Goal: Find specific page/section: Find specific page/section

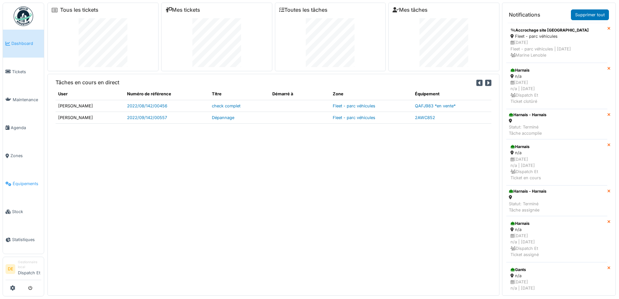
click at [22, 183] on span "Équipements" at bounding box center [27, 183] width 29 height 6
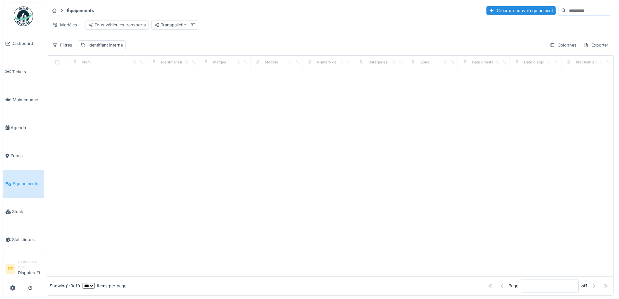
click at [566, 12] on input at bounding box center [588, 10] width 45 height 9
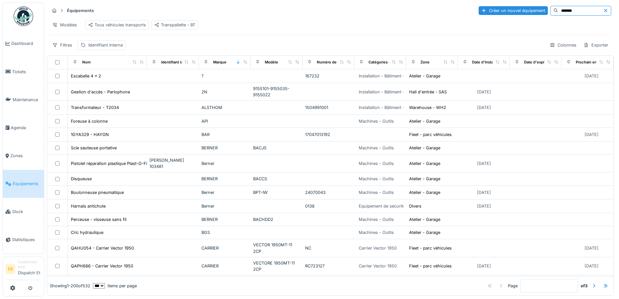
type input "*******"
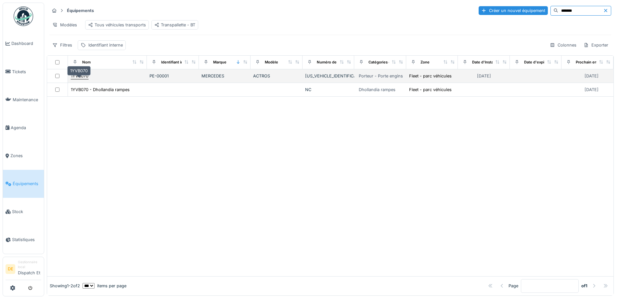
click at [82, 79] on div "1YVB070" at bounding box center [80, 76] width 18 height 6
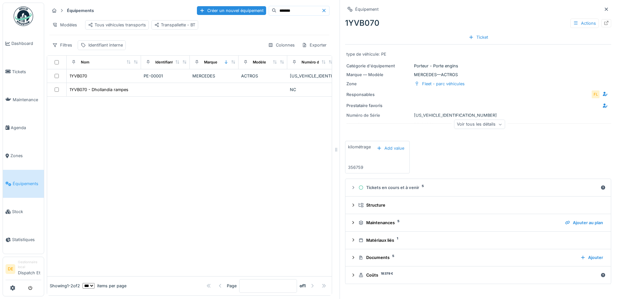
scroll to position [5, 0]
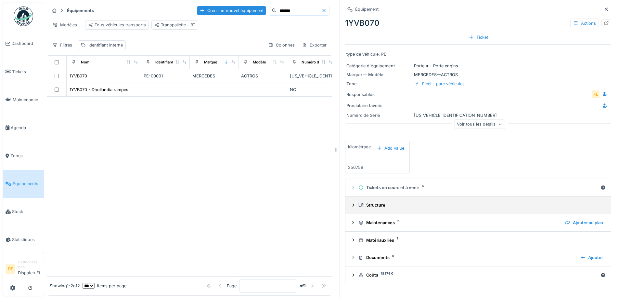
click at [351, 203] on icon at bounding box center [353, 205] width 5 height 4
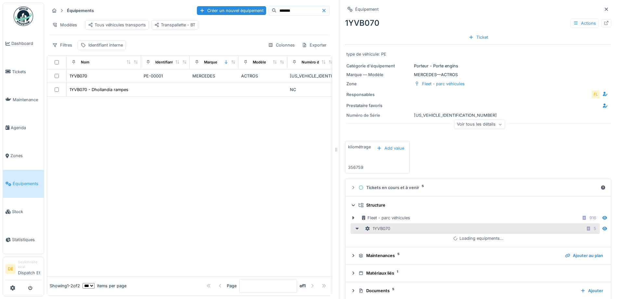
click at [351, 203] on icon at bounding box center [353, 205] width 4 height 5
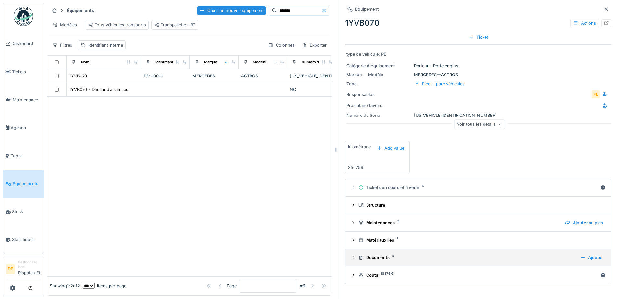
click at [351, 255] on icon at bounding box center [353, 257] width 5 height 4
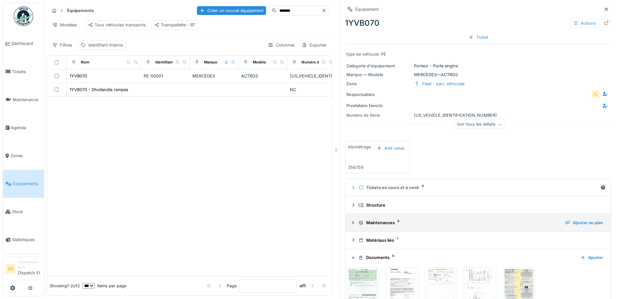
scroll to position [49, 0]
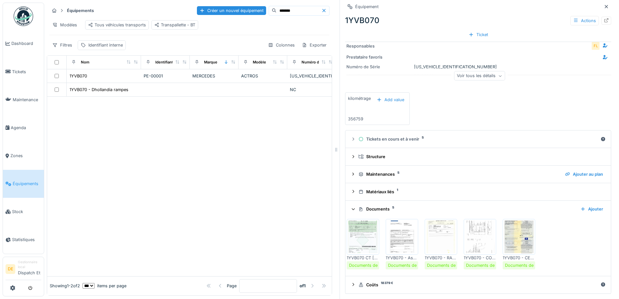
click at [476, 242] on img at bounding box center [479, 236] width 29 height 33
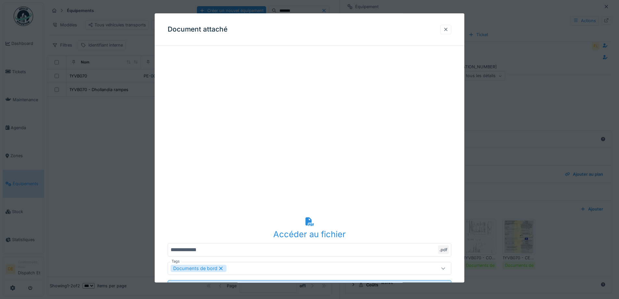
click at [449, 29] on div at bounding box center [445, 29] width 5 height 6
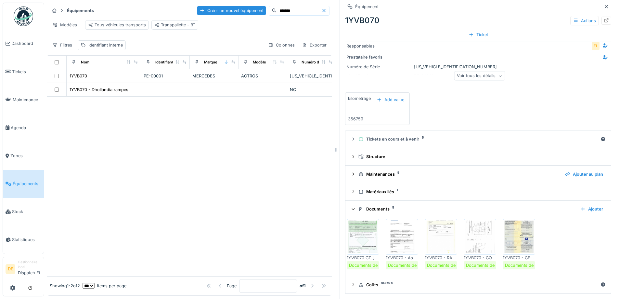
click at [352, 208] on icon at bounding box center [353, 209] width 3 height 2
